Goal: Find specific page/section

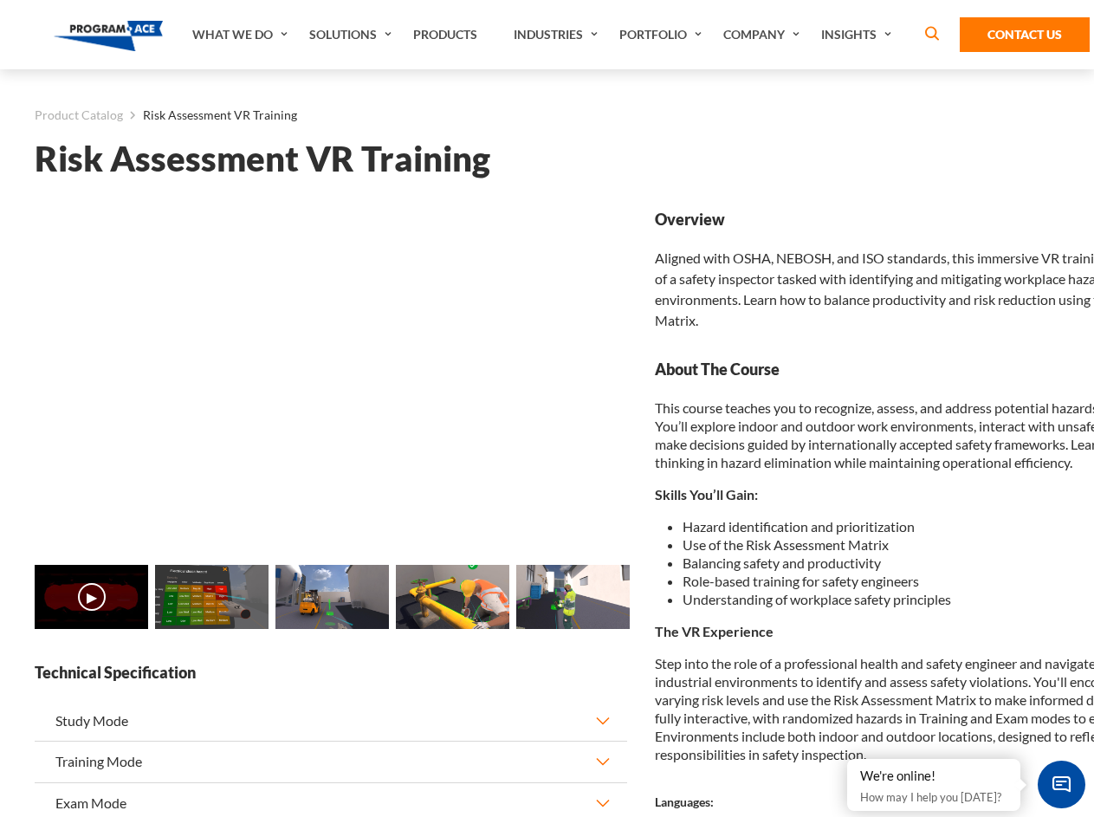
click at [352, 35] on link "Solutions" at bounding box center [352, 34] width 104 height 69
click at [0, 0] on div "AI & Computer Vision Solutions Computer Vision Quality Control AI tools for fas…" at bounding box center [0, 0] width 0 height 0
click at [0, 0] on div "AI & Computer Vision Solutions Virtual Training Solutions Virtual Tour Solution…" at bounding box center [0, 0] width 0 height 0
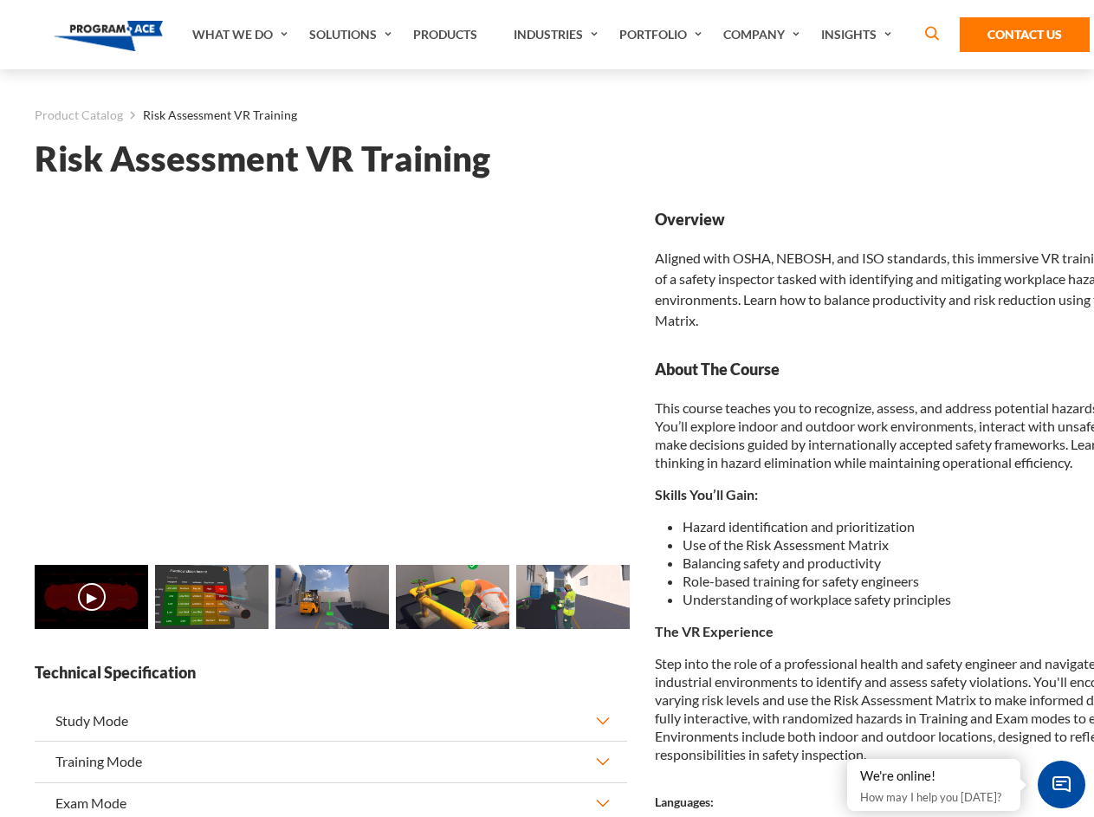
click at [0, 0] on div "AI & Computer Vision Solutions Virtual Training Solutions Virtual Tour Solution…" at bounding box center [0, 0] width 0 height 0
click at [0, 0] on div "AI & Computer Vision Solutions Computer Vision Quality Control AI tools for fas…" at bounding box center [0, 0] width 0 height 0
